Goal: Transaction & Acquisition: Subscribe to service/newsletter

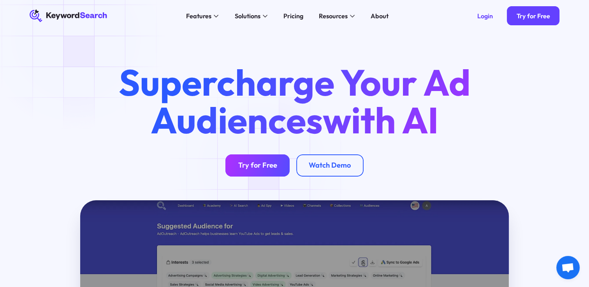
click at [265, 168] on div "Try for Free" at bounding box center [257, 165] width 39 height 9
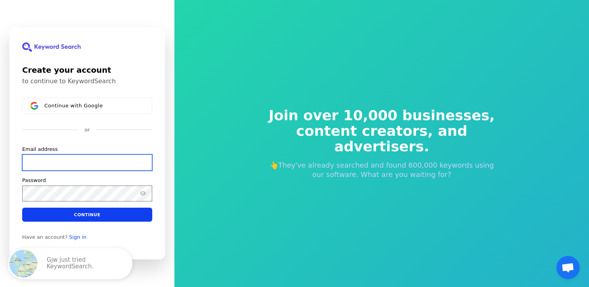
click at [56, 163] on input "Email address" at bounding box center [87, 162] width 130 height 16
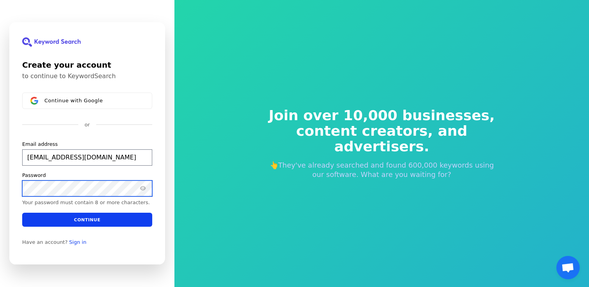
click at [22, 141] on button "submit" at bounding box center [22, 141] width 0 height 0
type input "[EMAIL_ADDRESS][DOMAIN_NAME]"
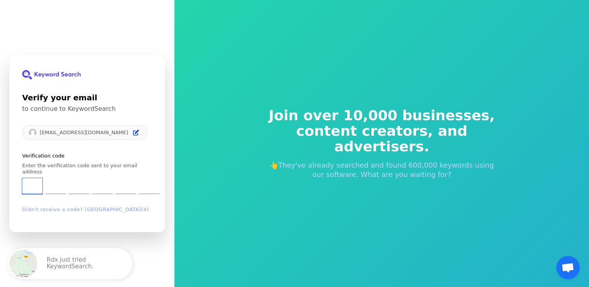
click at [32, 184] on input "Enter verification code. Digit 1" at bounding box center [32, 187] width 20 height 16
type input "0"
type input "4"
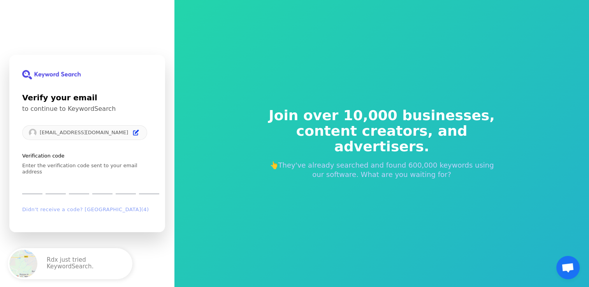
type input "5"
type input "6"
